Goal: Find specific page/section: Find specific page/section

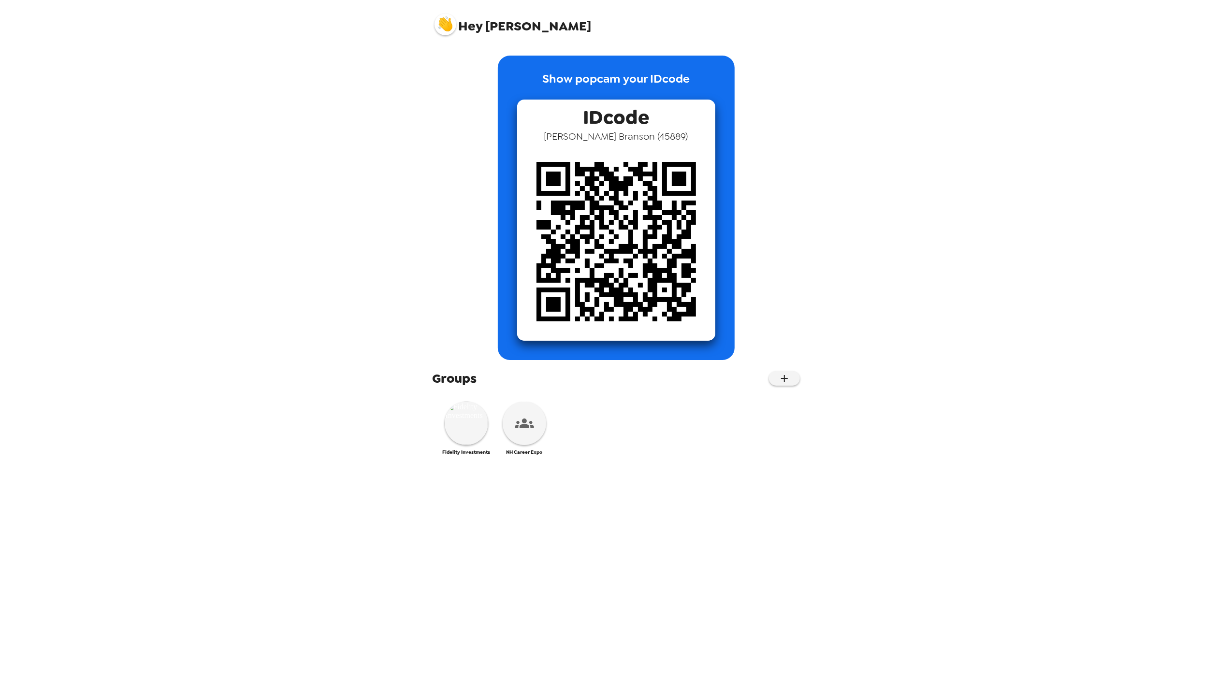
click at [575, 216] on img at bounding box center [616, 242] width 198 height 198
click at [522, 428] on icon at bounding box center [524, 423] width 19 height 10
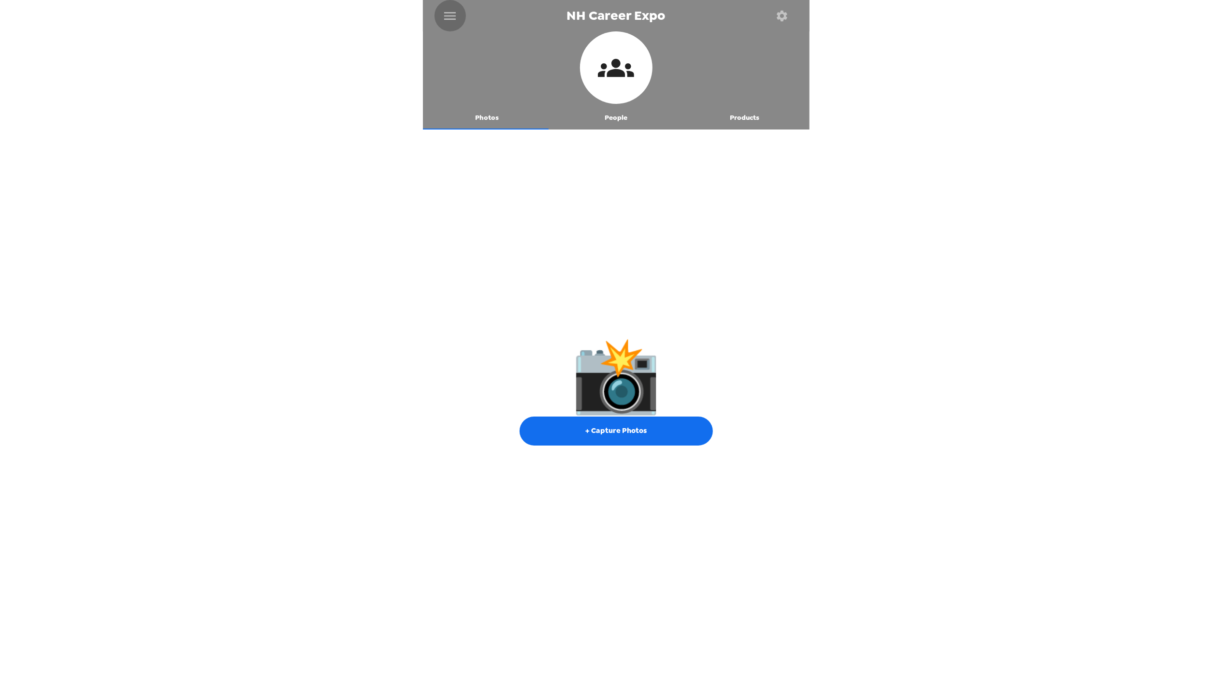
click at [443, 12] on icon "menu" at bounding box center [449, 15] width 15 height 15
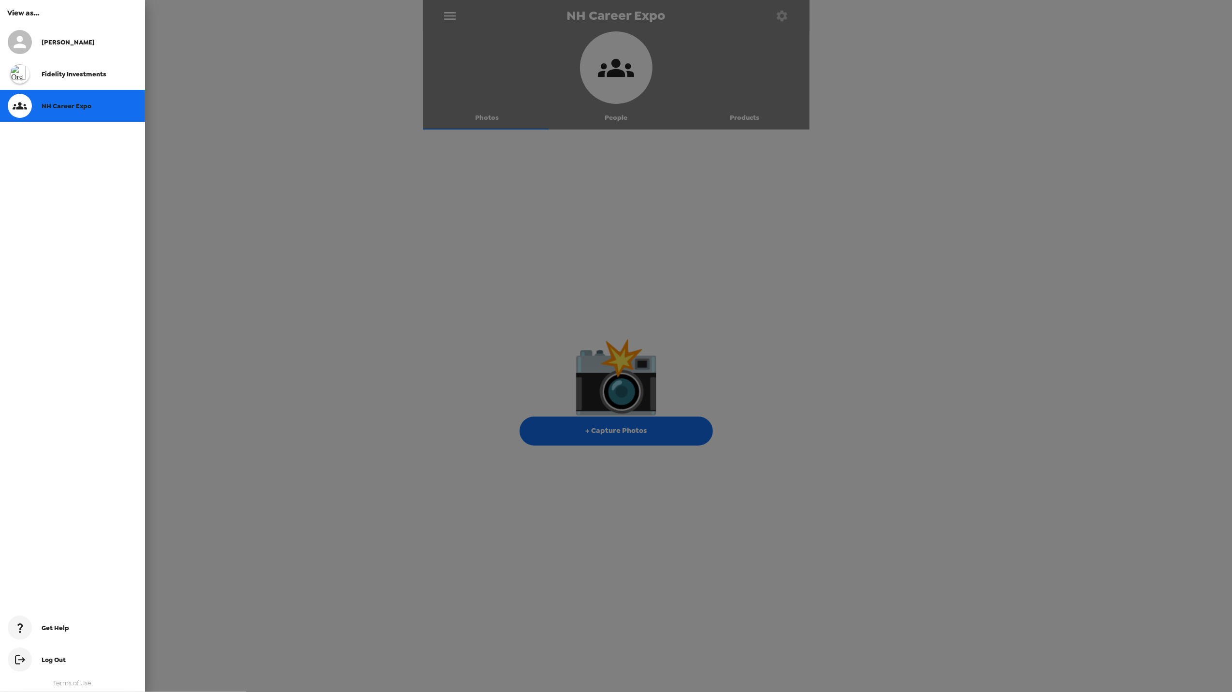
click at [86, 72] on span "Fidelity Investments" at bounding box center [74, 74] width 65 height 8
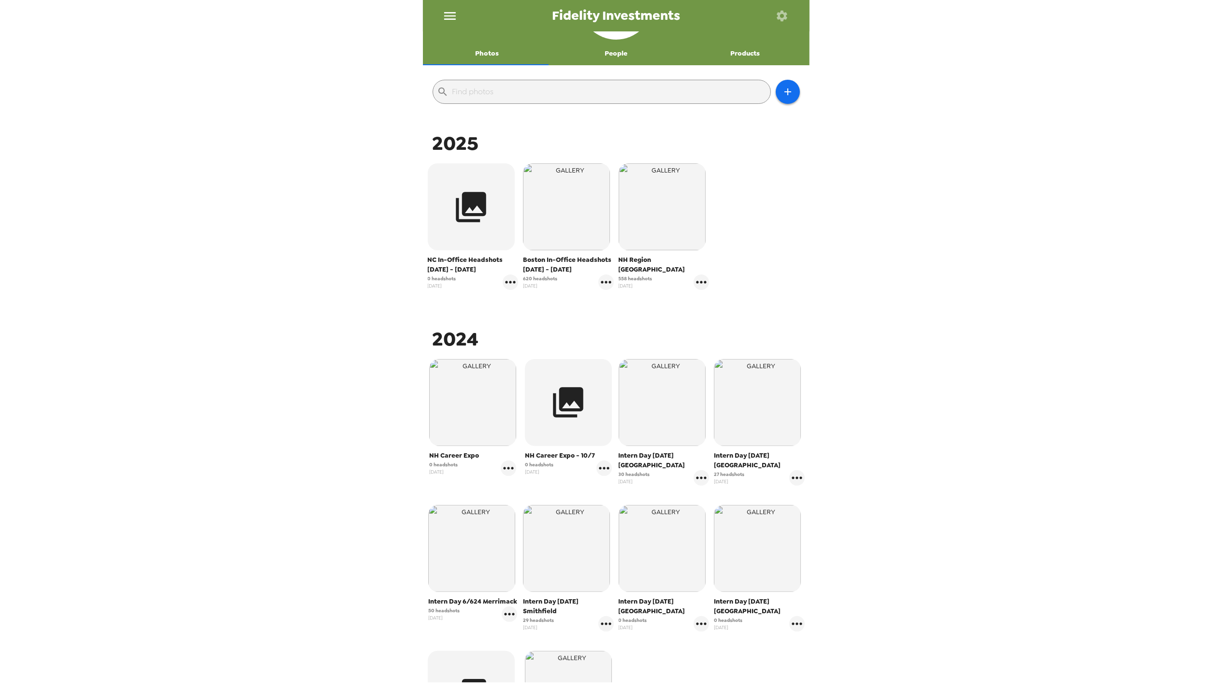
scroll to position [129, 0]
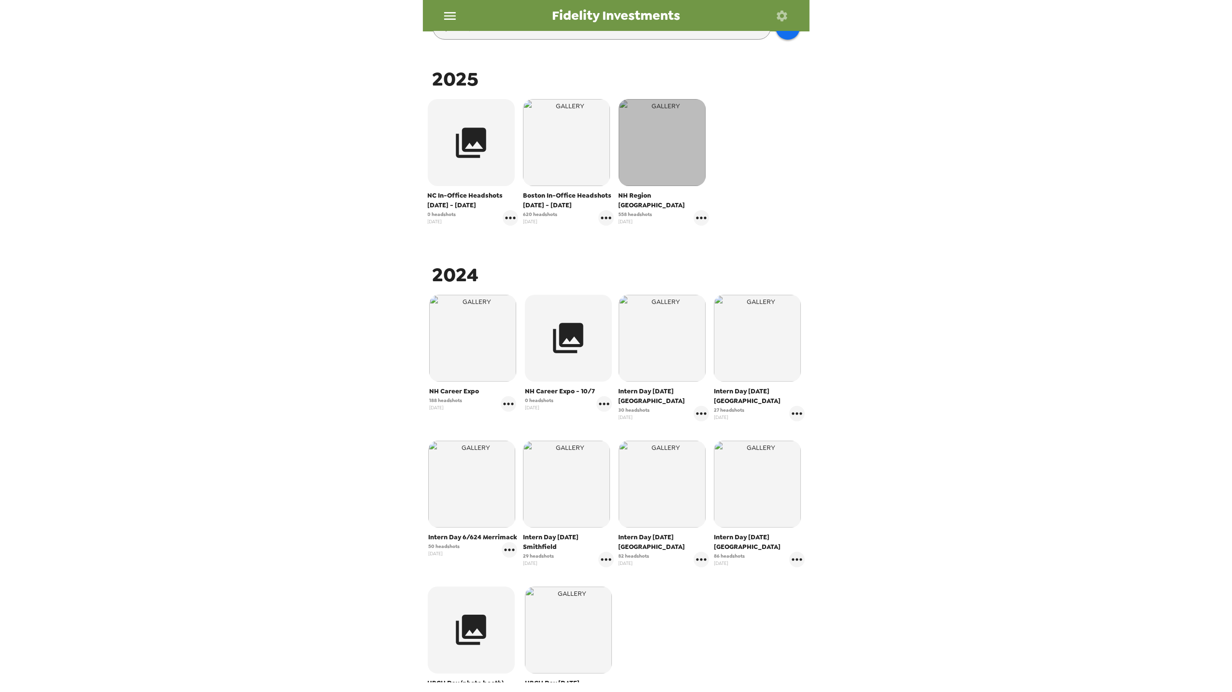
click at [660, 127] on img "button" at bounding box center [661, 142] width 87 height 87
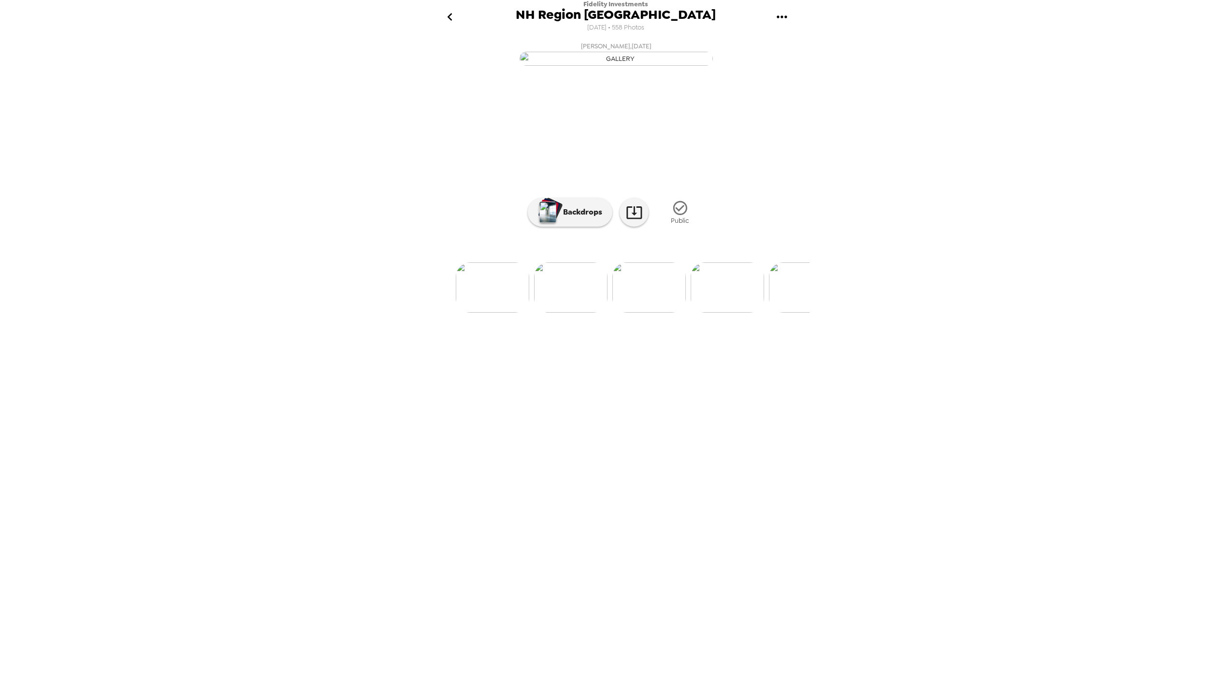
scroll to position [0, 188]
click at [555, 313] on img at bounding box center [583, 287] width 73 height 50
click at [616, 313] on img at bounding box center [615, 287] width 73 height 50
click at [683, 313] on img at bounding box center [694, 287] width 73 height 50
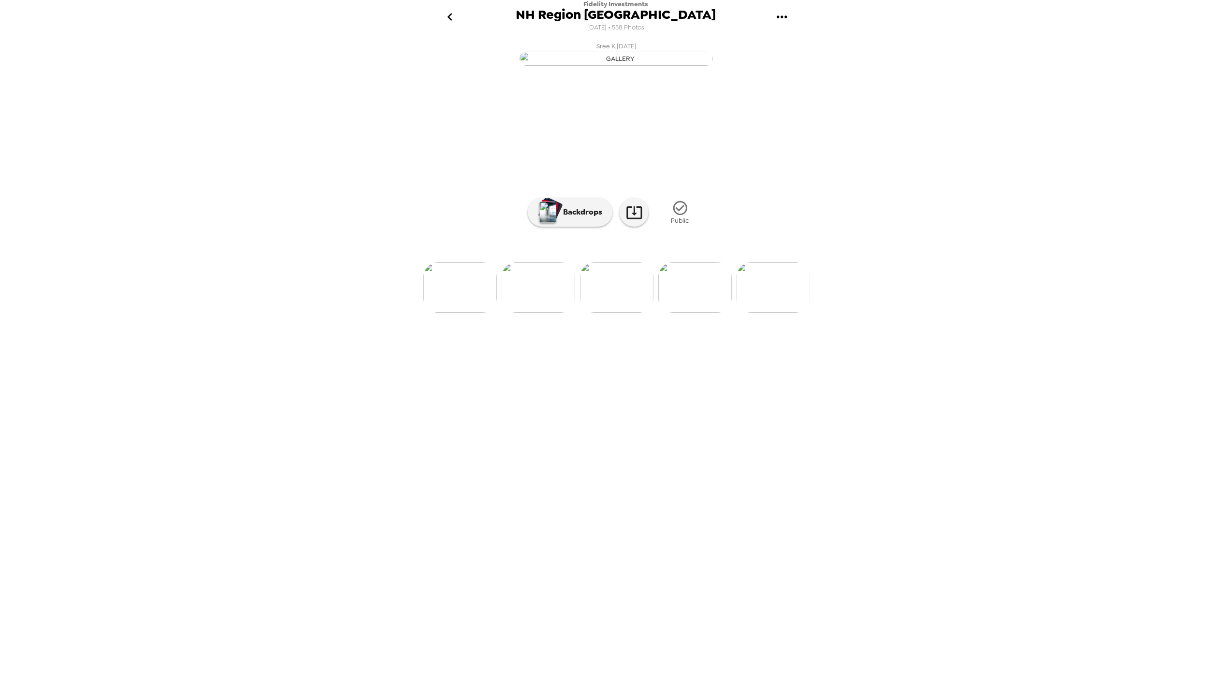
scroll to position [0, 3888]
click at [714, 313] on img at bounding box center [720, 287] width 73 height 50
click at [473, 313] on img at bounding box center [475, 287] width 73 height 50
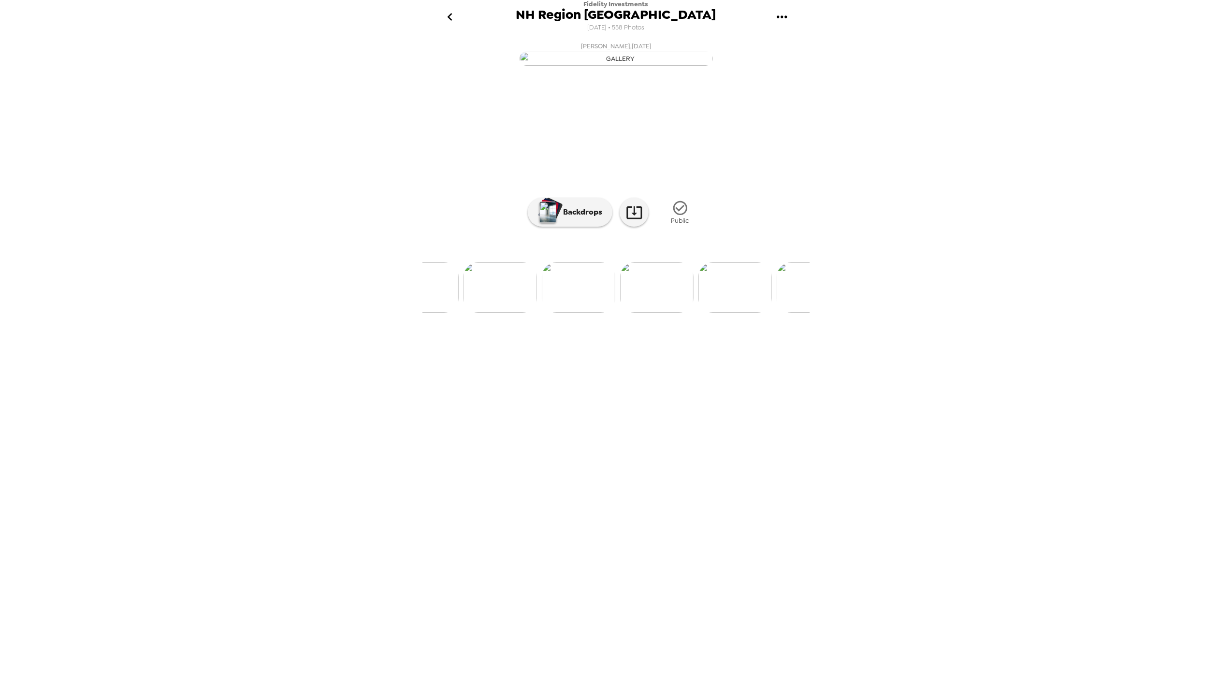
click at [663, 313] on img at bounding box center [656, 287] width 73 height 50
click at [578, 218] on p "Backdrops" at bounding box center [580, 212] width 44 height 12
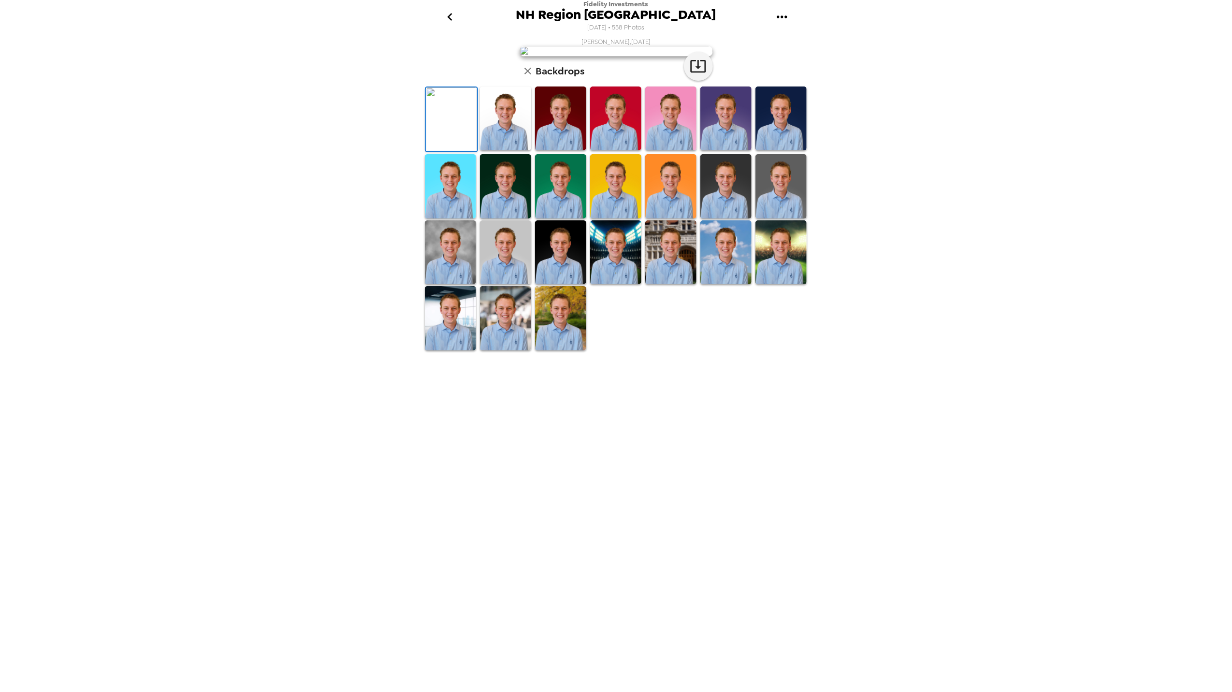
click at [505, 350] on img at bounding box center [505, 318] width 51 height 64
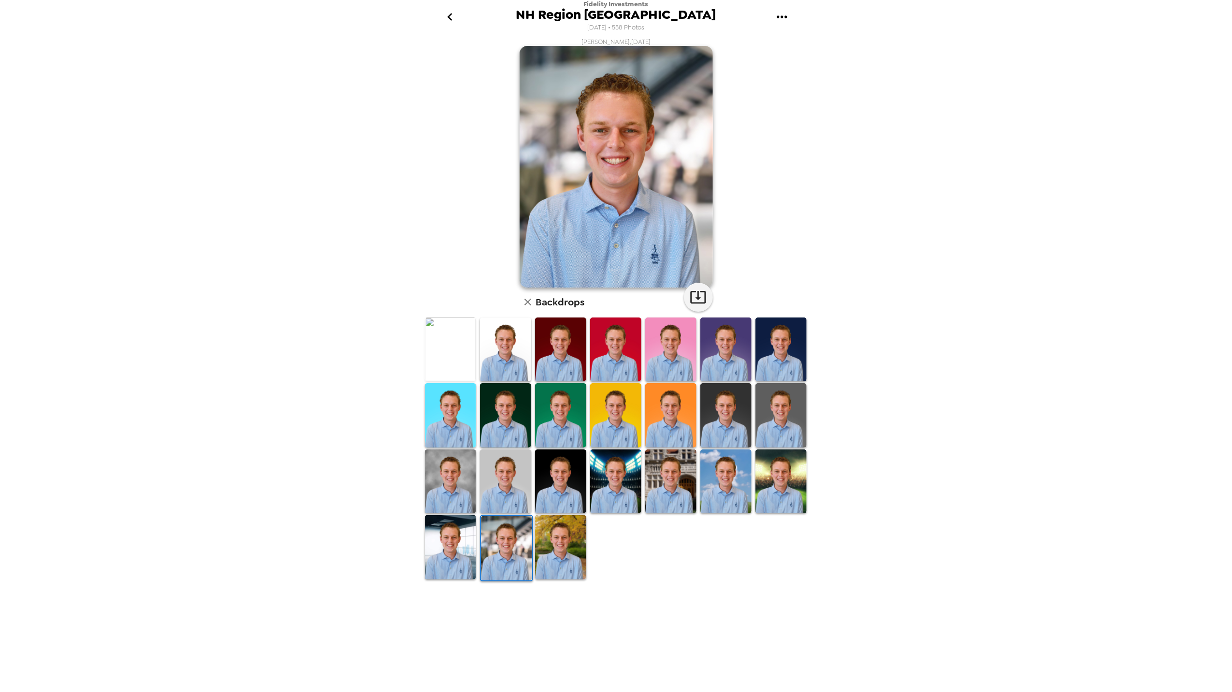
click at [507, 350] on img at bounding box center [505, 349] width 51 height 64
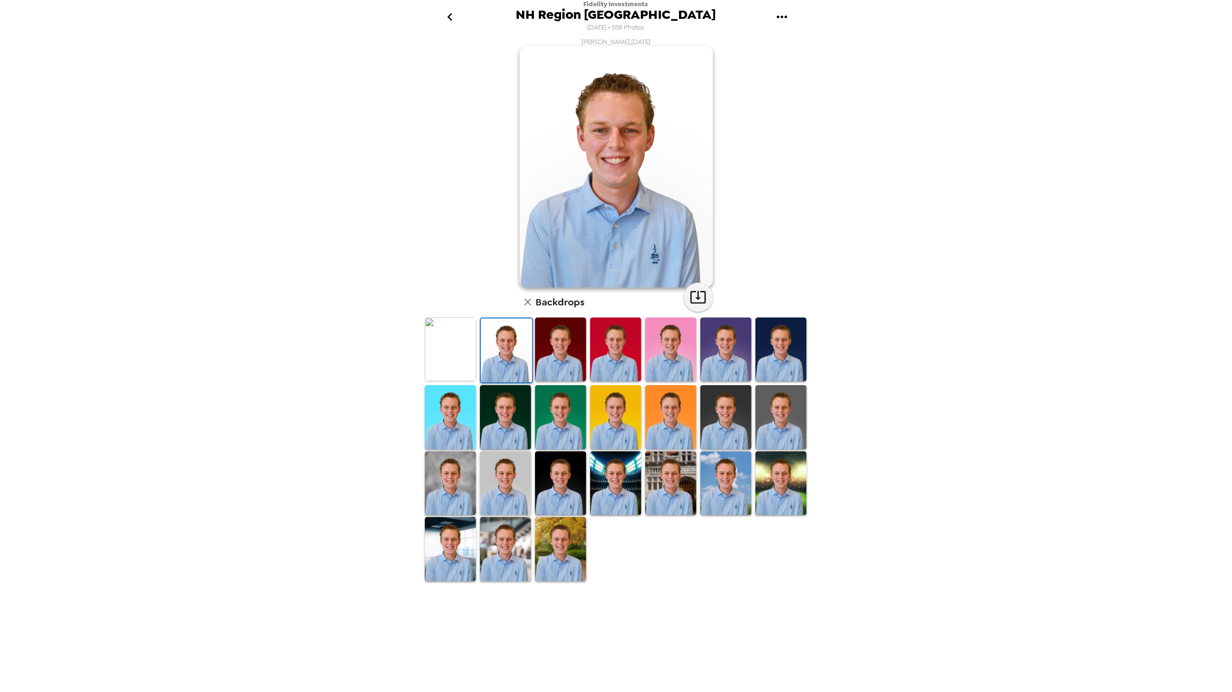
click at [512, 544] on img at bounding box center [505, 549] width 51 height 64
